Goal: Task Accomplishment & Management: Complete application form

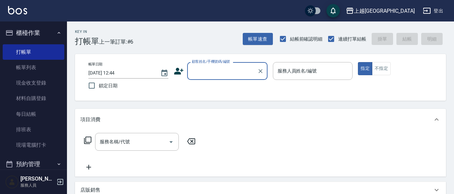
scroll to position [6, 0]
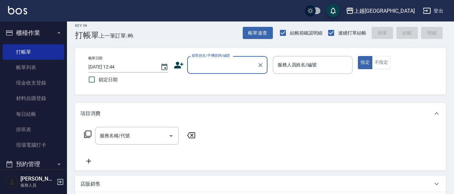
click at [212, 71] on div "顧客姓名/手機號碼/編號" at bounding box center [227, 65] width 80 height 18
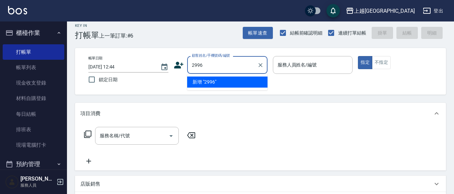
type input "2996"
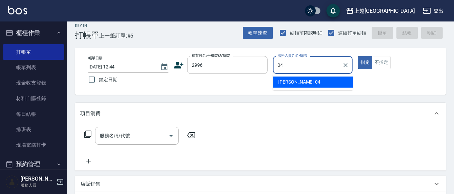
type input "[PERSON_NAME]-04"
type button "true"
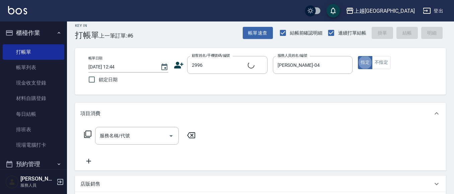
type input "[PERSON_NAME]/0913258519/2996"
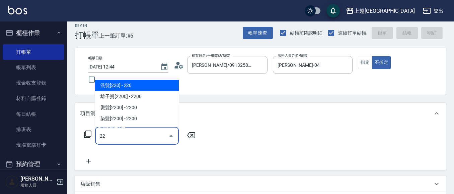
type input "224"
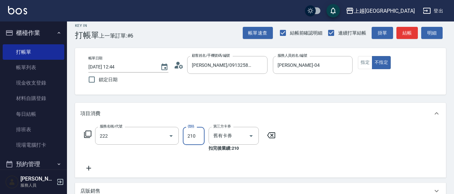
type input "洗髮卡券[210](222)"
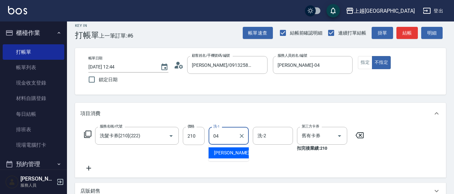
type input "[PERSON_NAME]-04"
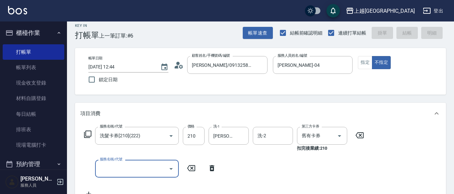
type input "[DATE] 14:06"
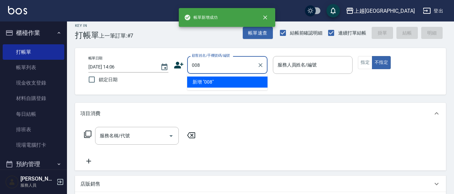
type input "008"
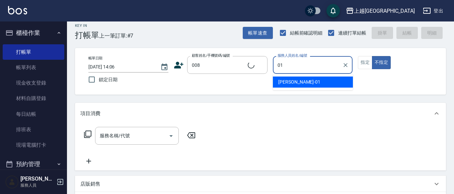
type input "01"
type button "false"
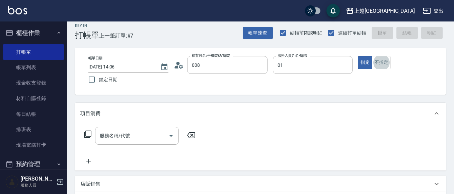
type input "[PERSON_NAME]/008_[PERSON_NAME]/008"
type input "[PERSON_NAME]-01"
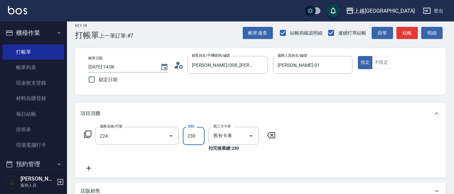
type input "洗髮(卡)230(224)"
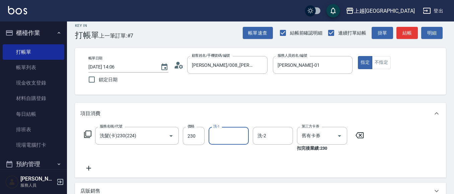
type input "0"
type input "[PERSON_NAME]-15"
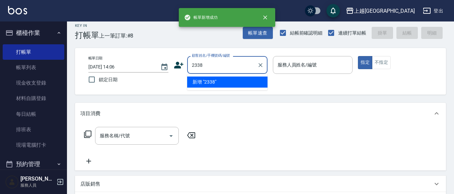
type input "2338"
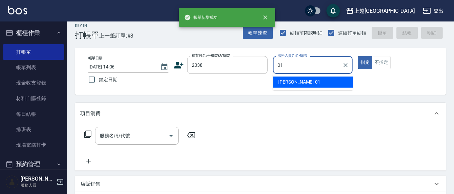
type input "[PERSON_NAME]-01"
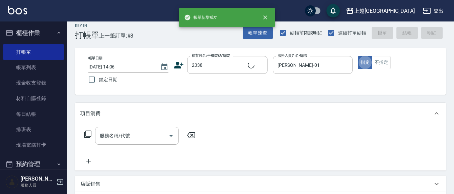
type input "[PERSON_NAME]/0963006408/2338"
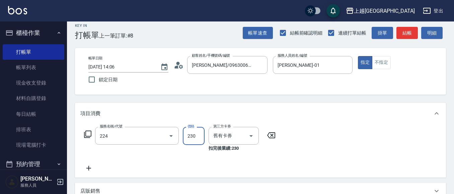
type input "洗髮(卡)230(224)"
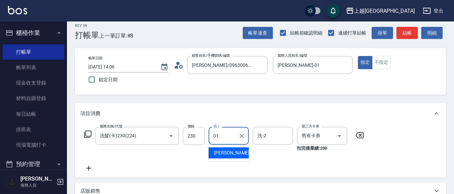
type input "[PERSON_NAME]-01"
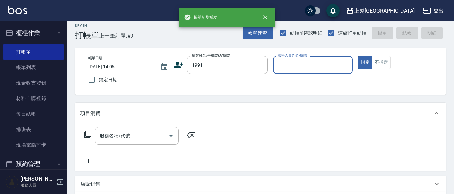
type input "1991"
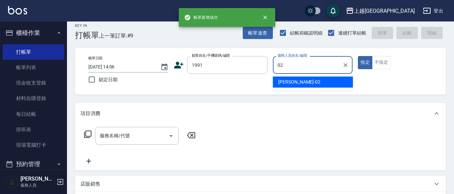
type input "[PERSON_NAME]02"
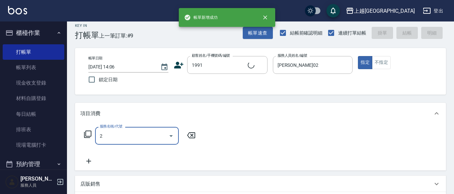
type input "22"
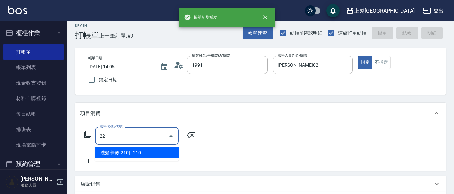
type input "吳冠蓉/0928625099/1991"
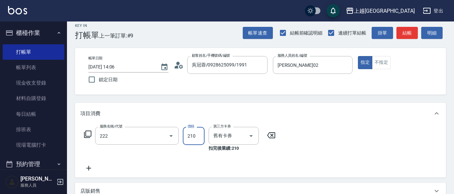
type input "洗髮卡券[210](222)"
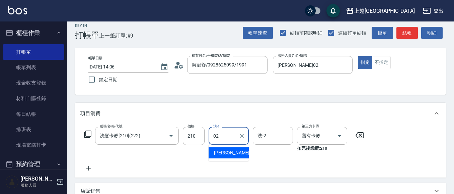
type input "[PERSON_NAME]02"
